Goal: Navigation & Orientation: Find specific page/section

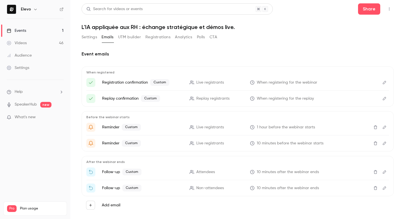
click at [90, 41] on button "Settings" at bounding box center [89, 37] width 15 height 9
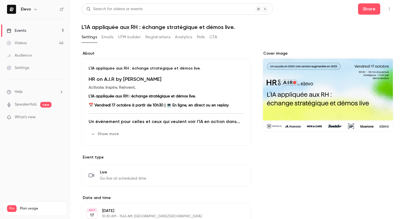
click at [46, 33] on link "Events 1" at bounding box center [35, 30] width 70 height 12
